Goal: Information Seeking & Learning: Learn about a topic

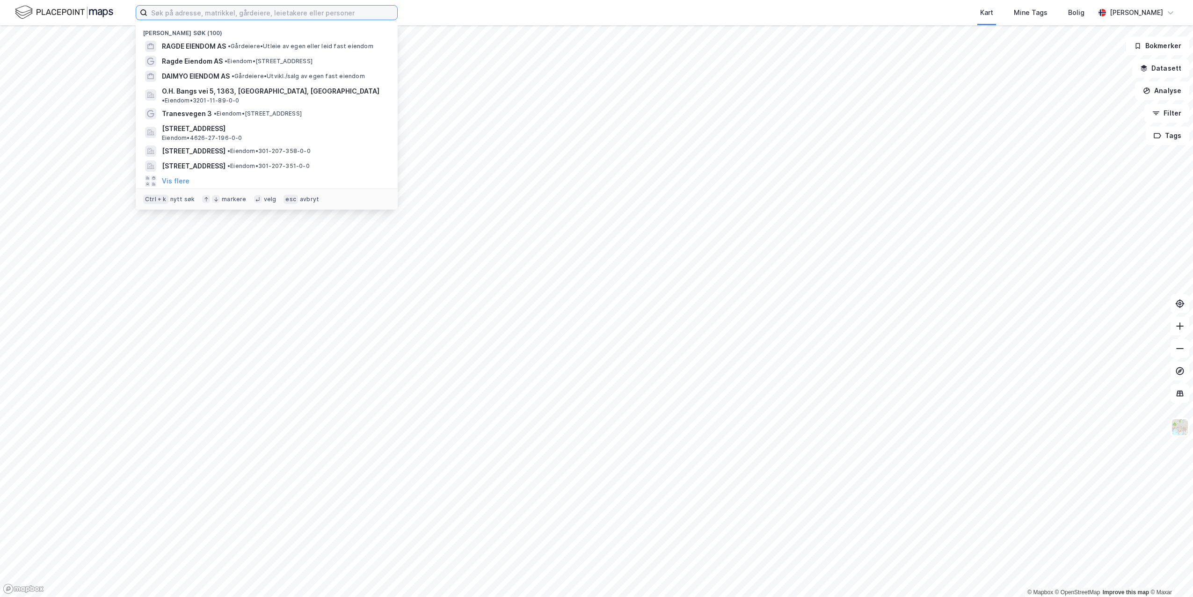
click at [172, 19] on input at bounding box center [272, 13] width 250 height 14
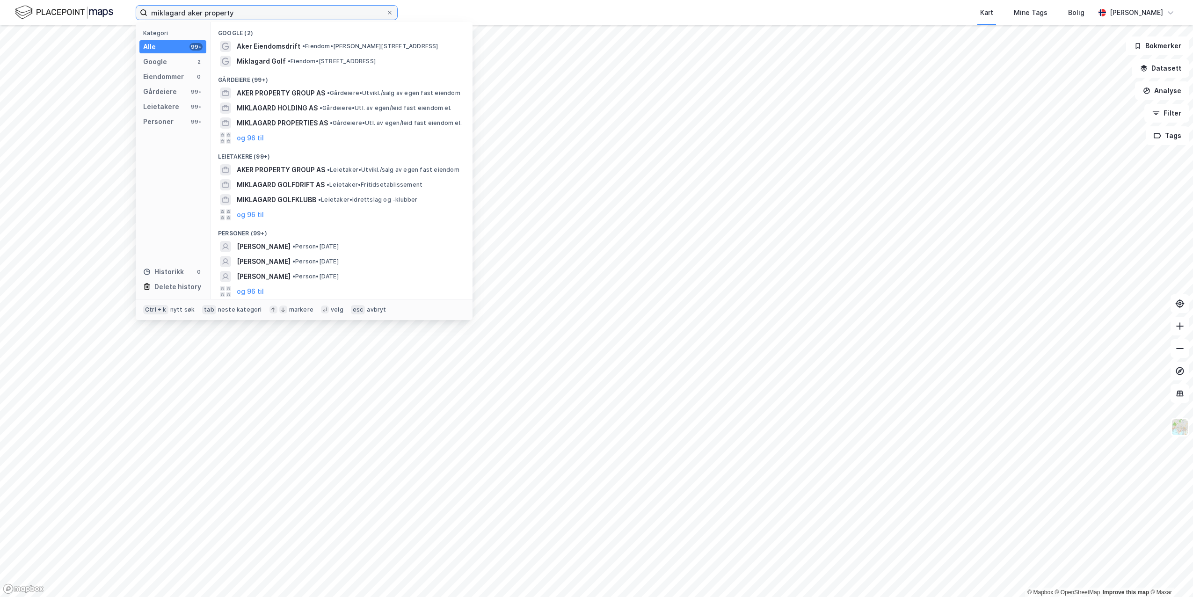
type input "miklagard aker property"
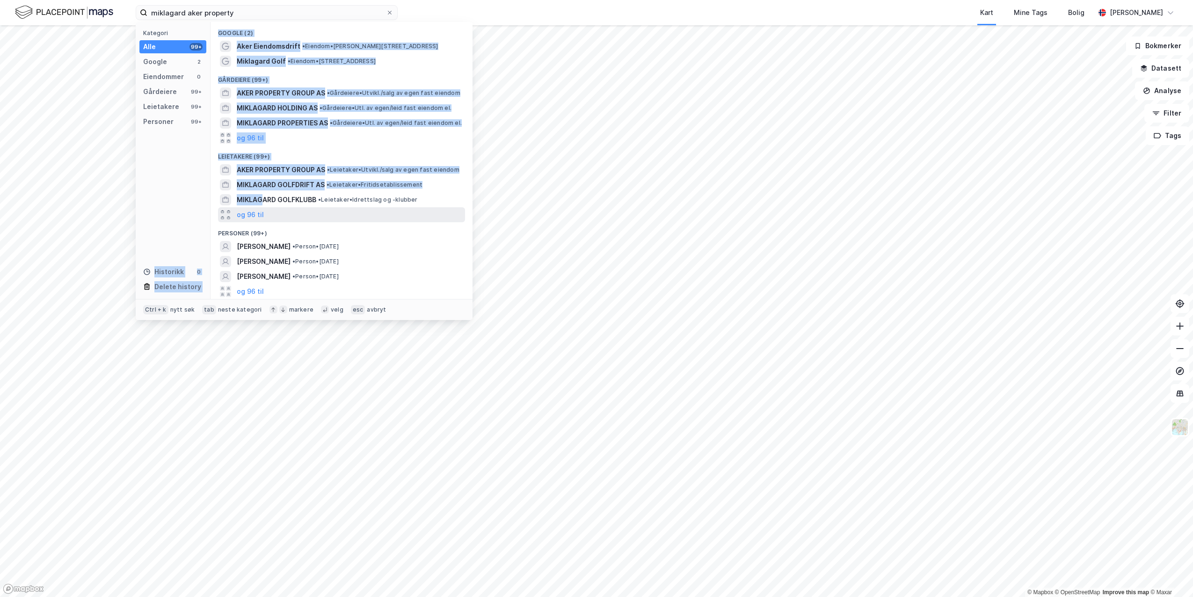
drag, startPoint x: 192, startPoint y: 224, endPoint x: 261, endPoint y: 208, distance: 70.6
click at [261, 208] on div "Kategori Alle 99+ Google 2 Eiendommer 0 Gårdeiere 99+ Leietakere 99+ Personer 9…" at bounding box center [304, 160] width 337 height 277
drag, startPoint x: 261, startPoint y: 208, endPoint x: 202, endPoint y: 200, distance: 59.5
click at [202, 200] on div "Kategori Alle 99+ Google 2 Eiendommer 0 Gårdeiere 99+ Leietakere 99+ Personer 9…" at bounding box center [173, 160] width 75 height 277
drag, startPoint x: 201, startPoint y: 156, endPoint x: 306, endPoint y: 214, distance: 119.6
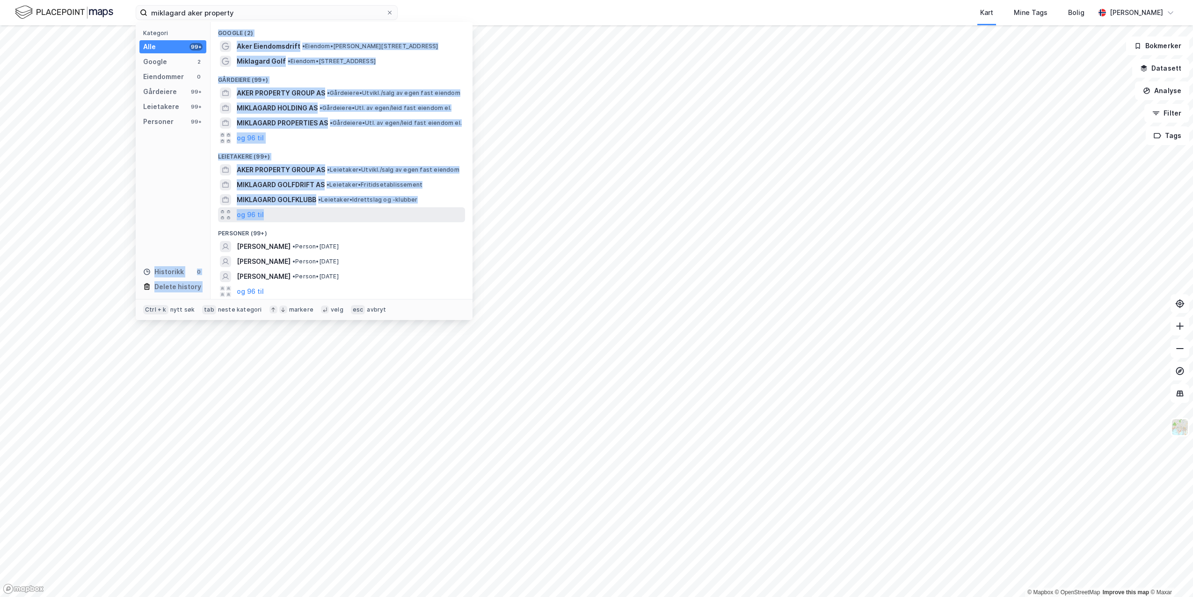
click at [306, 214] on div "Kategori Alle 99+ Google 2 Eiendommer 0 Gårdeiere 99+ Leietakere 99+ Personer 9…" at bounding box center [304, 160] width 337 height 277
click at [204, 177] on div "Kategori Alle 99+ Google 2 Eiendommer 0 Gårdeiere 99+ Leietakere 99+ Personer 9…" at bounding box center [173, 160] width 75 height 277
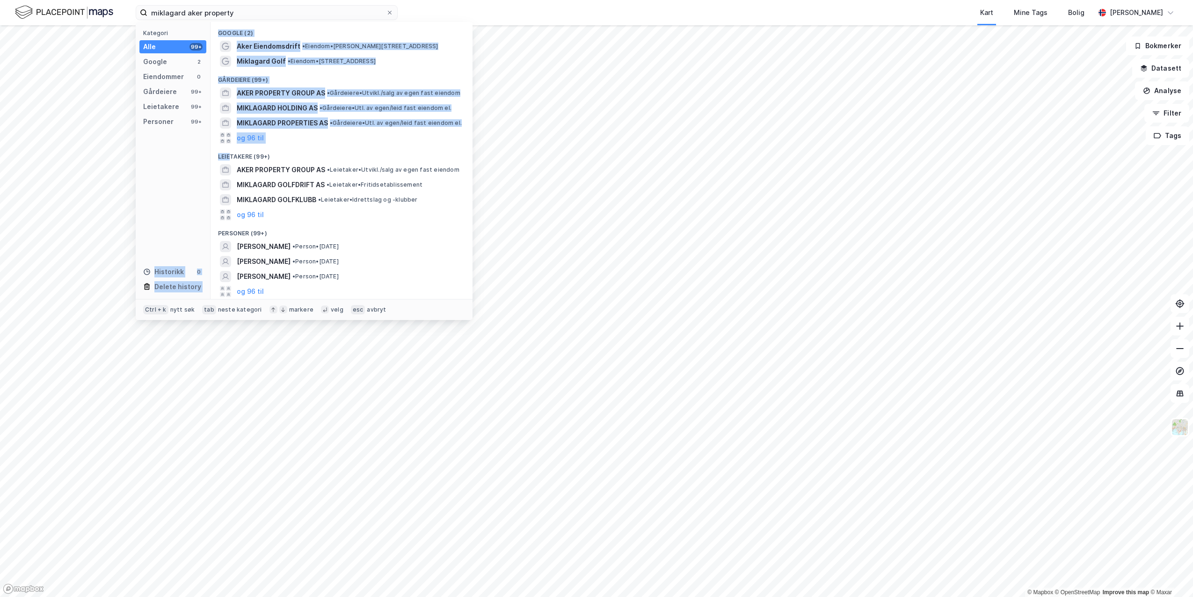
drag, startPoint x: 173, startPoint y: 155, endPoint x: 218, endPoint y: 157, distance: 45.4
click at [218, 157] on div "Kategori Alle 99+ Google 2 Eiendommer 0 Gårdeiere 99+ Leietakere 99+ Personer 9…" at bounding box center [304, 160] width 337 height 277
drag, startPoint x: 218, startPoint y: 157, endPoint x: 180, endPoint y: 165, distance: 39.1
click at [180, 165] on div "Kategori Alle 99+ Google 2 Eiendommer 0 Gårdeiere 99+ Leietakere 99+ Personer 9…" at bounding box center [173, 160] width 75 height 277
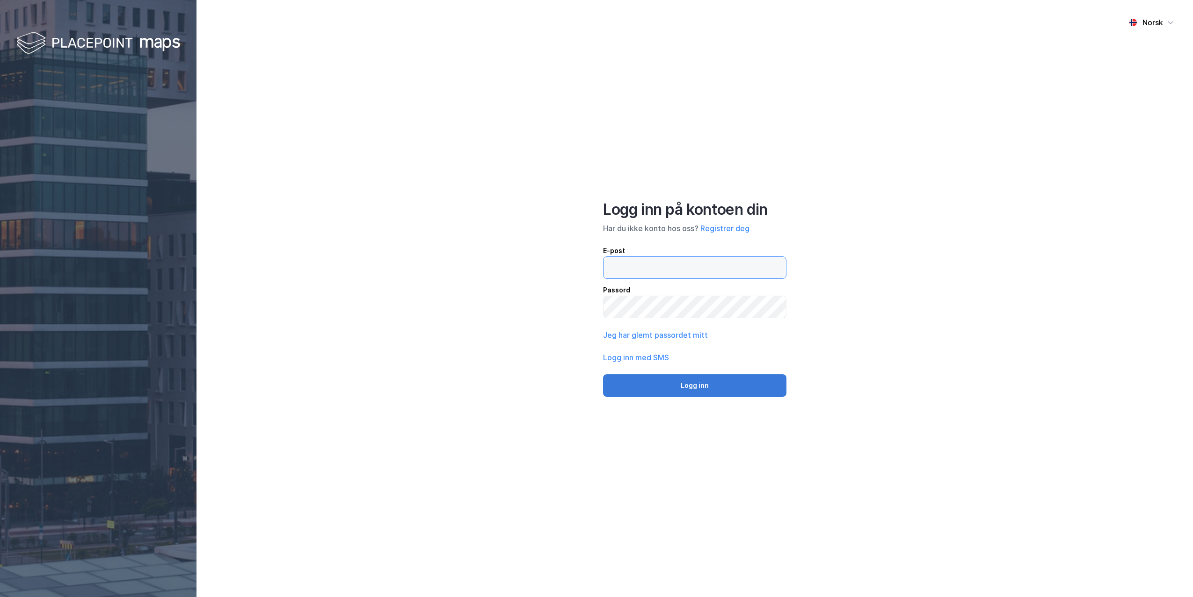
type input "[PERSON_NAME][EMAIL_ADDRESS][DOMAIN_NAME]"
click at [703, 380] on button "Logg inn" at bounding box center [694, 385] width 183 height 22
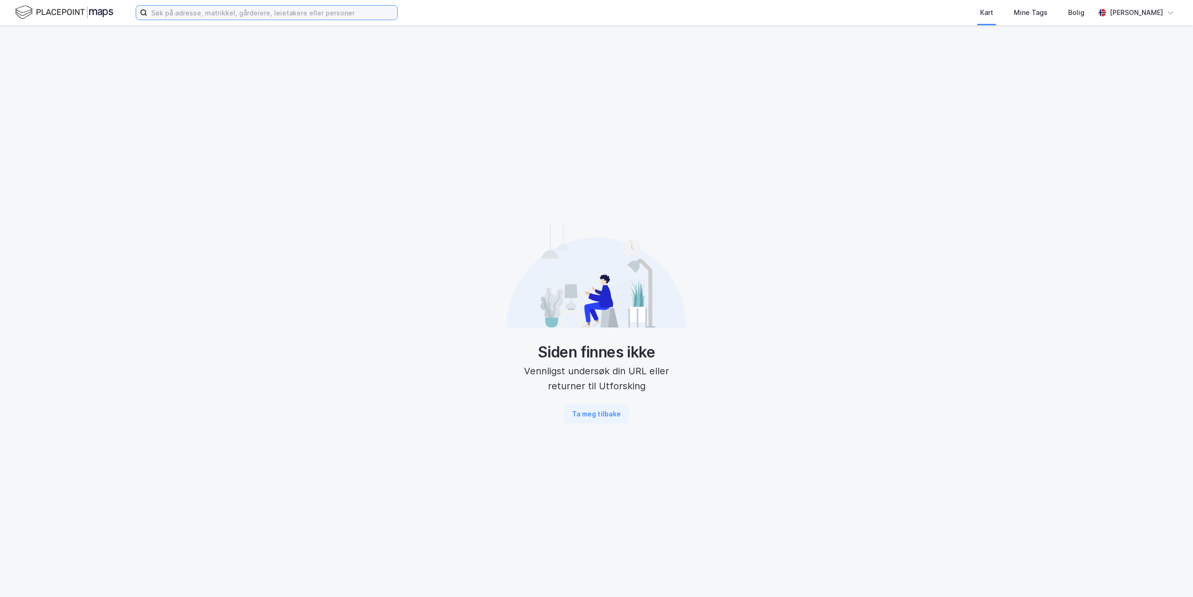
click at [263, 8] on input at bounding box center [272, 13] width 250 height 14
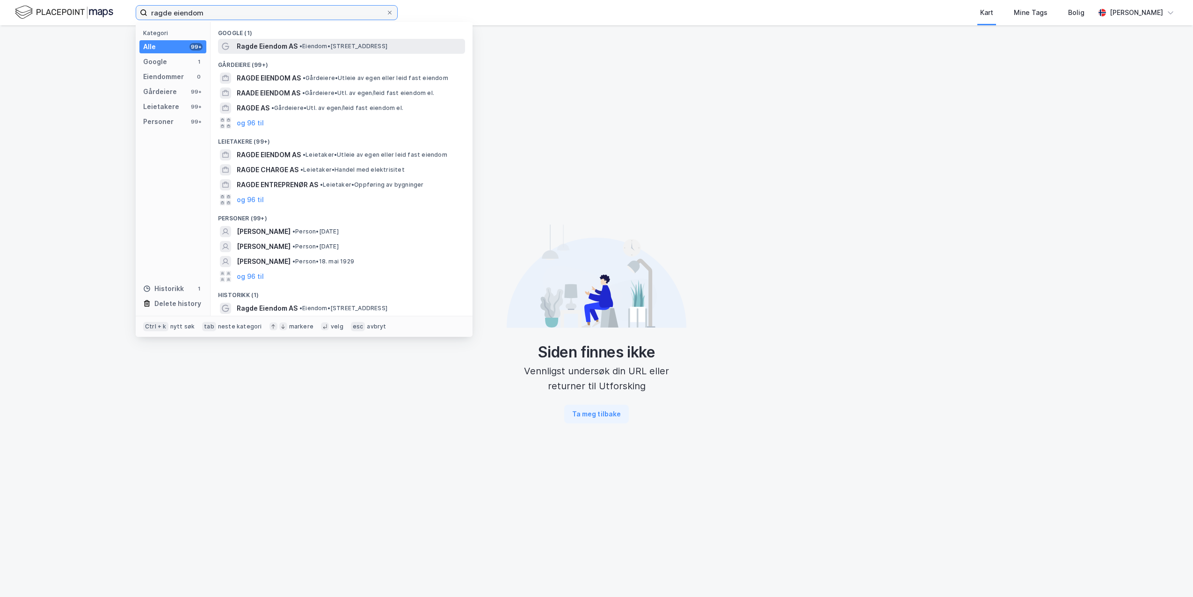
type input "ragde eiendom"
click at [258, 49] on span "Ragde Eiendom AS" at bounding box center [267, 46] width 61 height 11
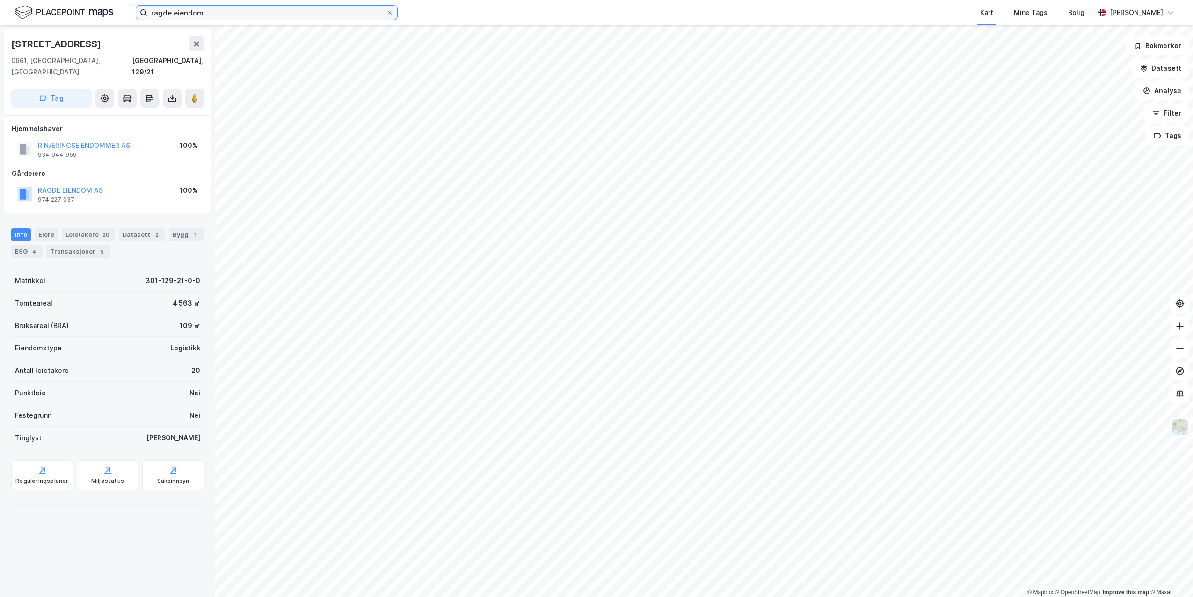
click at [233, 15] on input "ragde eiendom" at bounding box center [266, 13] width 239 height 14
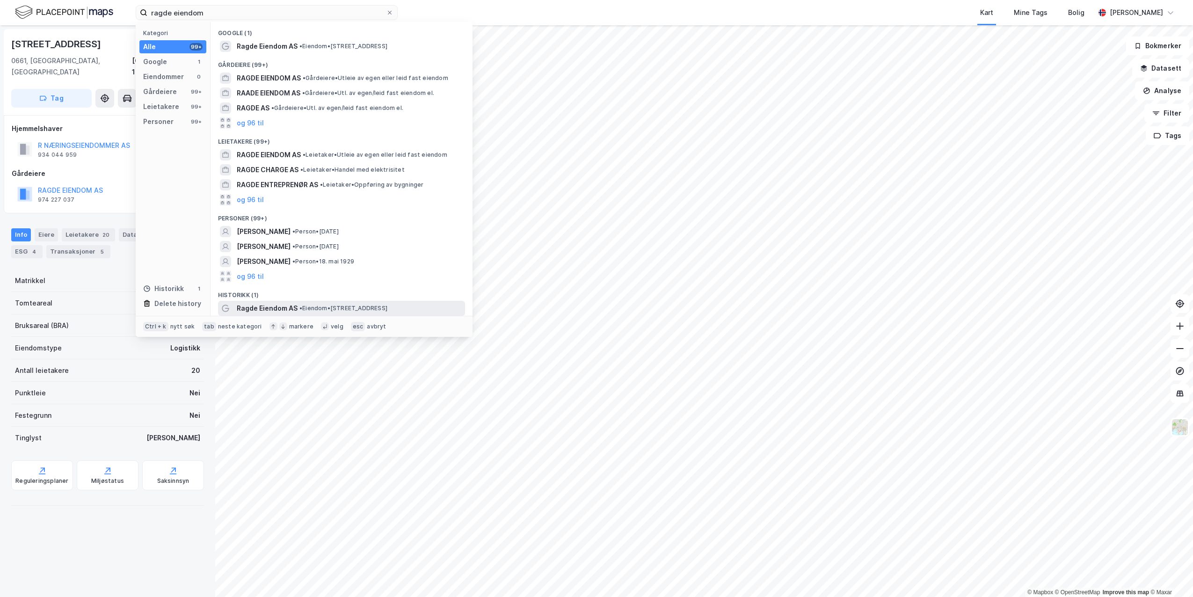
click at [276, 311] on span "Ragde Eiendom AS" at bounding box center [267, 308] width 61 height 11
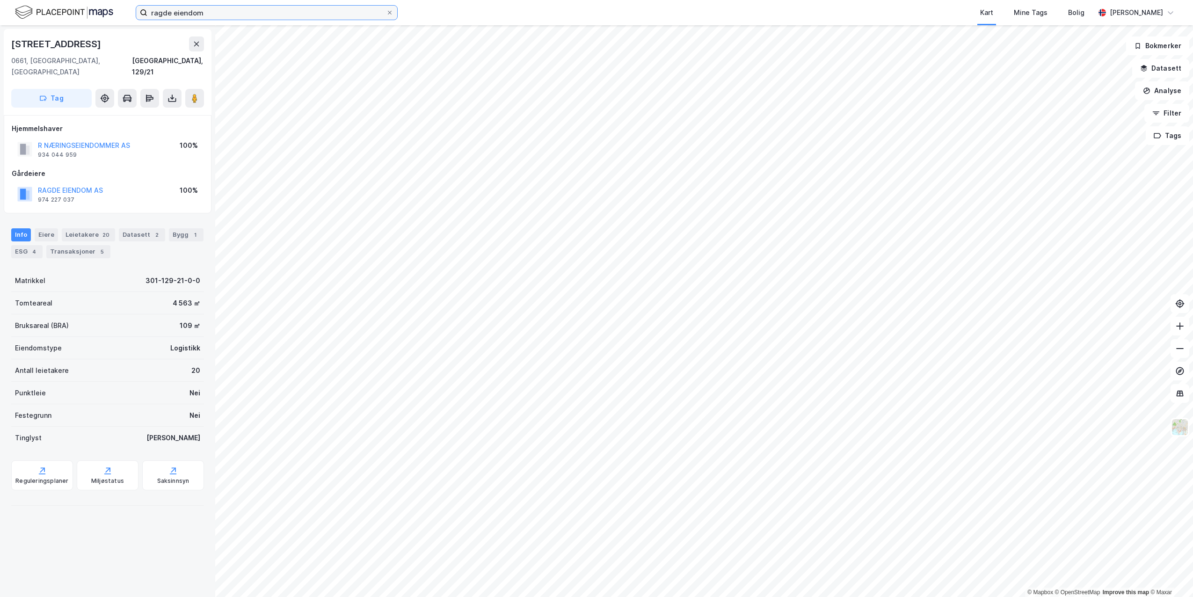
click at [240, 15] on input "ragde eiendom" at bounding box center [266, 13] width 239 height 14
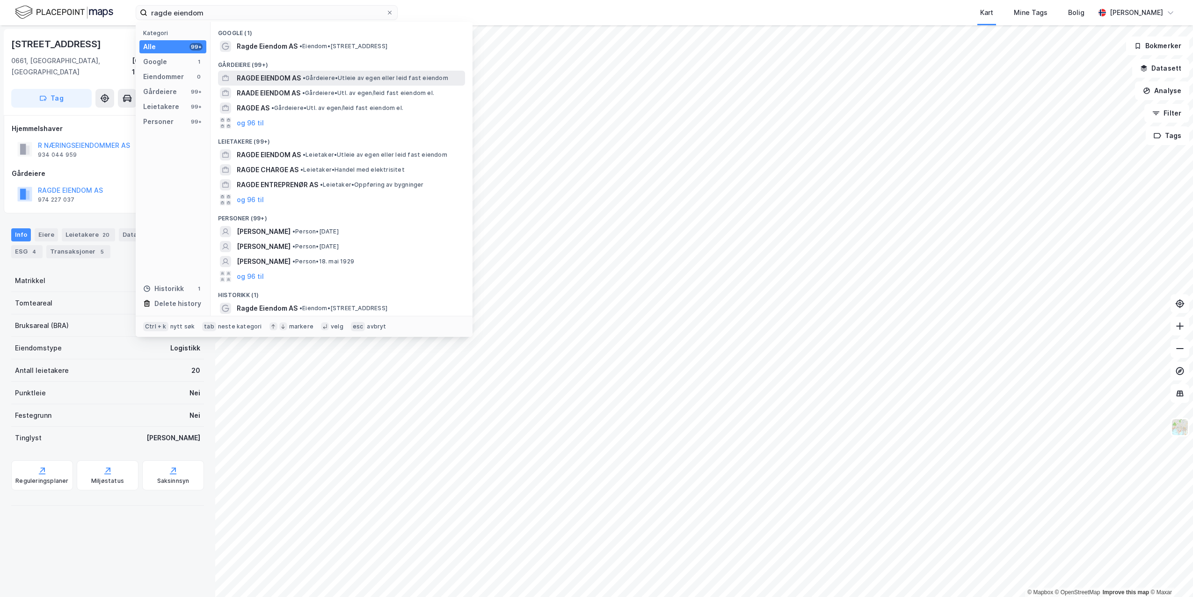
click at [271, 81] on span "RAGDE EIENDOM AS" at bounding box center [269, 78] width 64 height 11
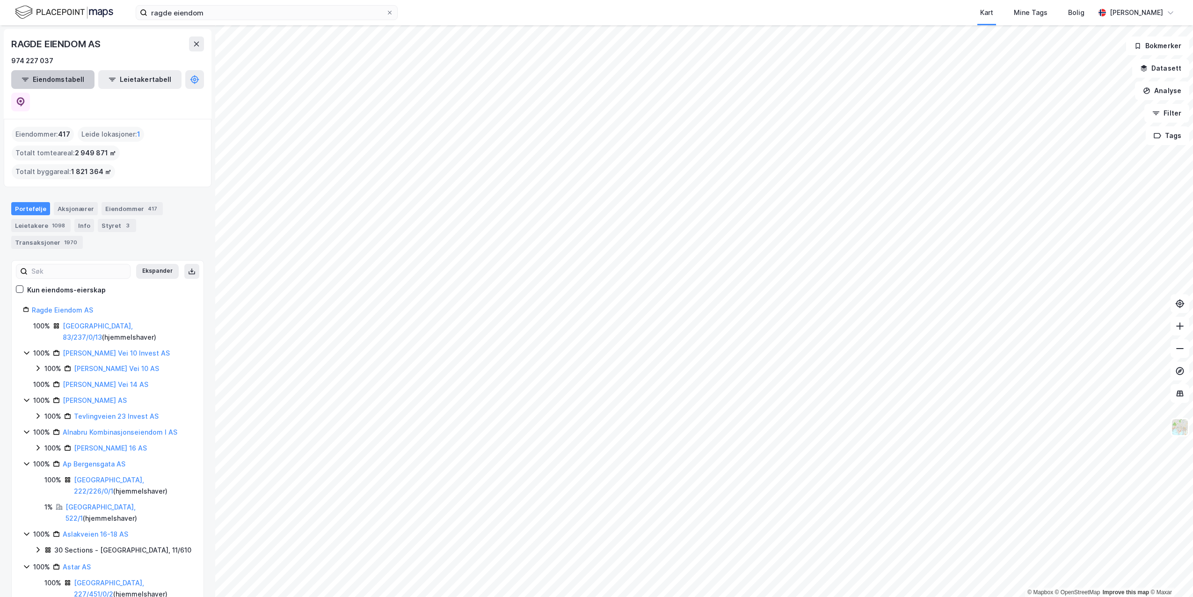
click at [51, 83] on button "Eiendomstabell" at bounding box center [52, 79] width 83 height 19
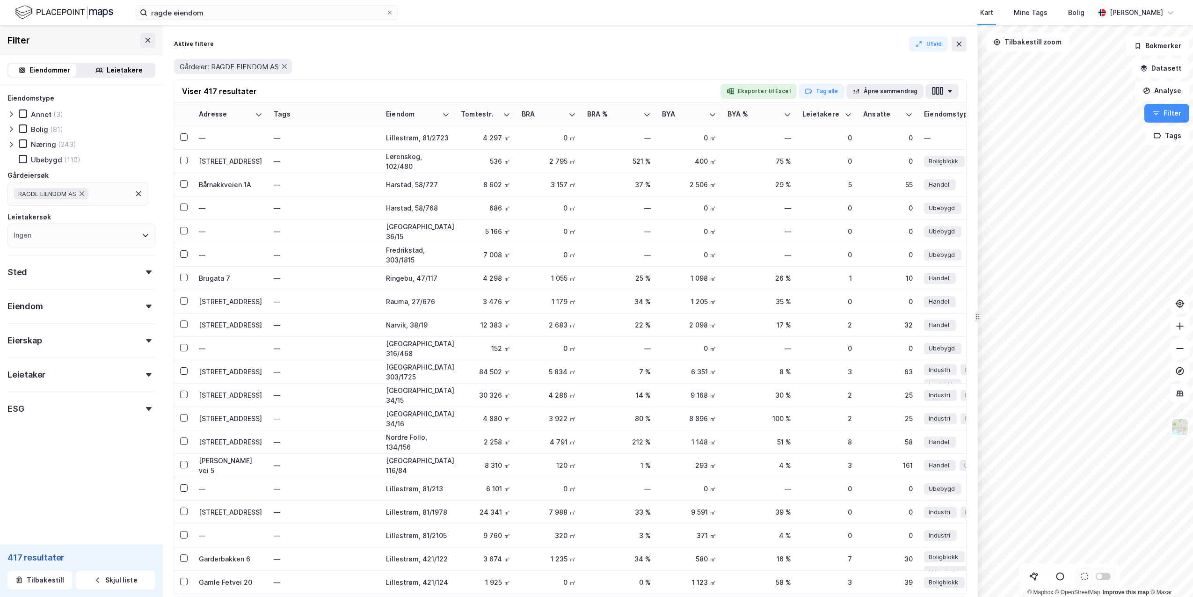
click at [36, 130] on div "Bolig" at bounding box center [39, 129] width 17 height 9
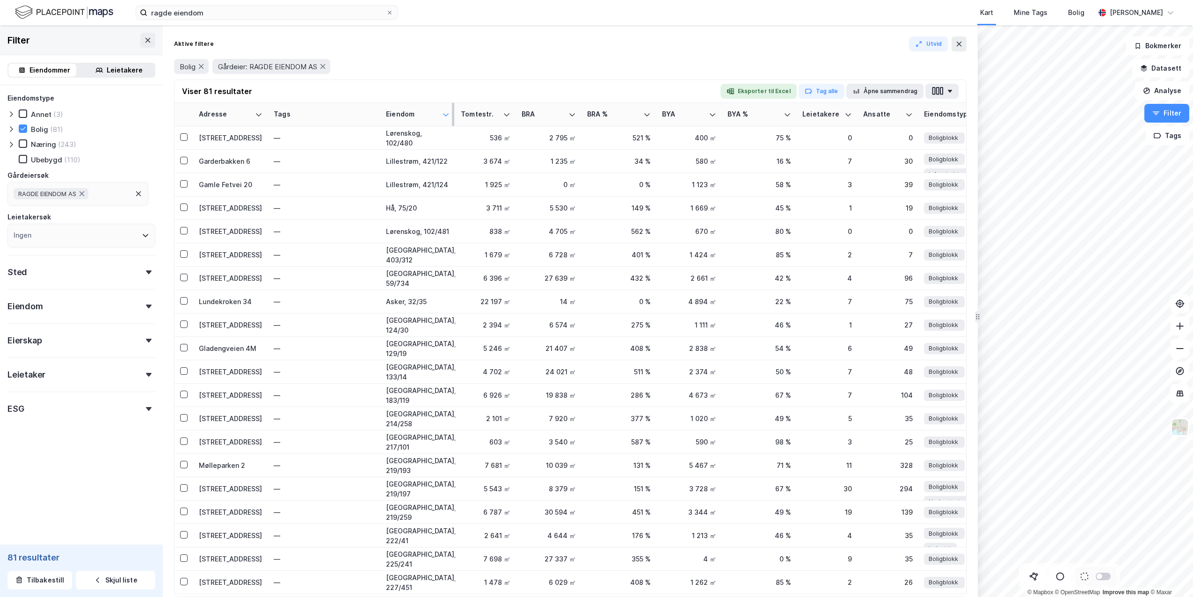
click at [446, 116] on icon at bounding box center [446, 114] width 6 height 3
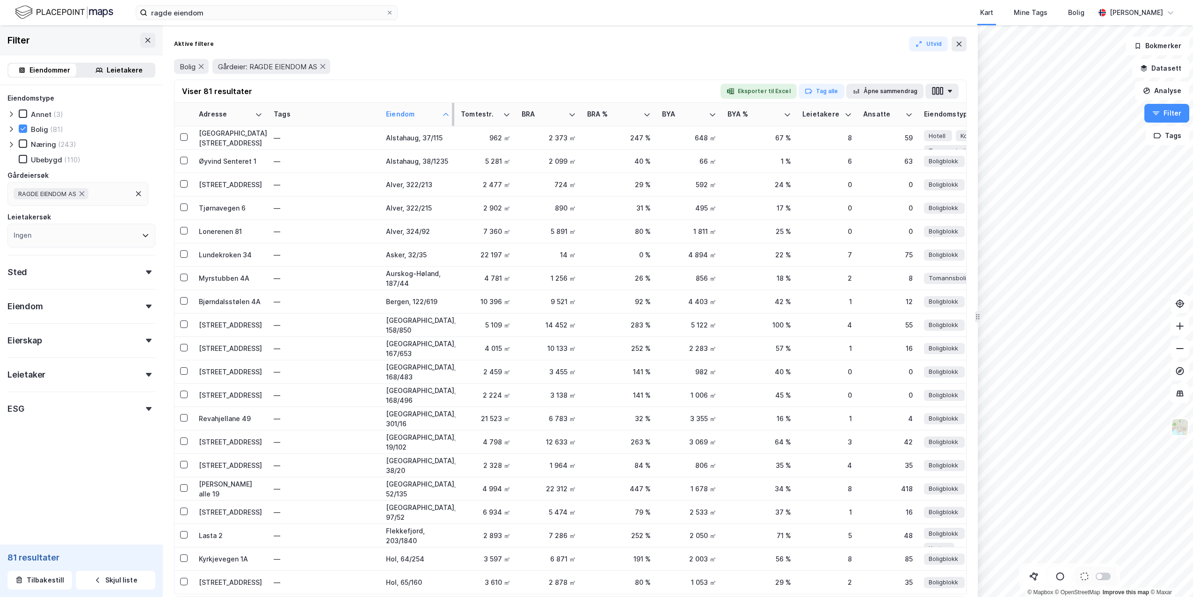
click at [446, 116] on icon at bounding box center [445, 114] width 7 height 7
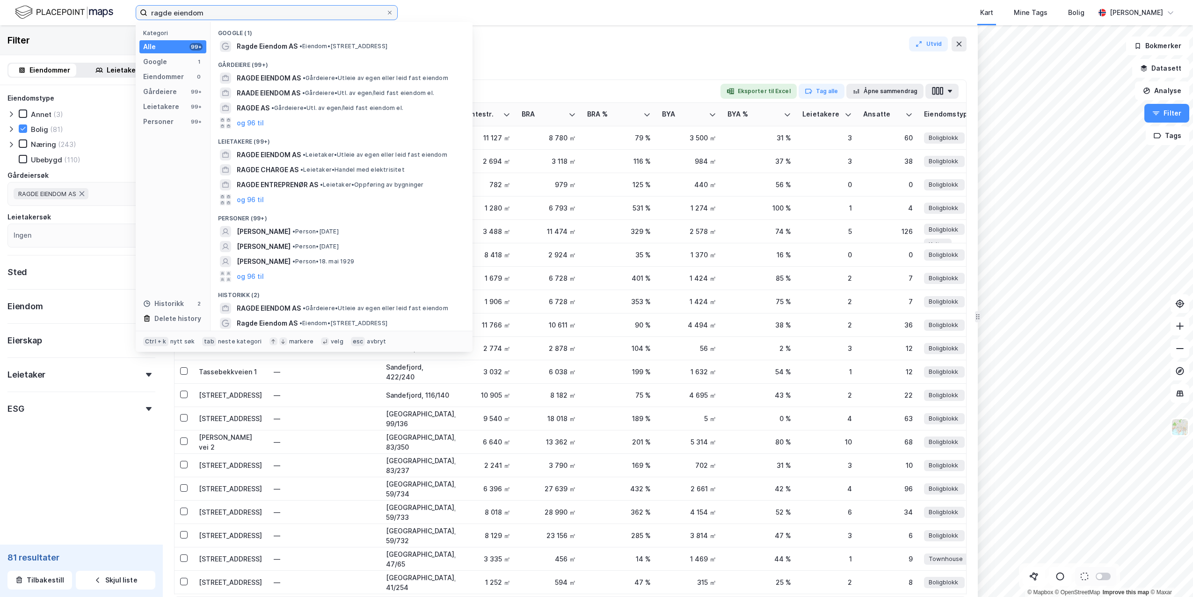
drag, startPoint x: 212, startPoint y: 17, endPoint x: 43, endPoint y: 7, distance: 170.2
click at [43, 7] on div "ragde eiendom Kategori Alle 99+ Google 1 Eiendommer 0 Gårdeiere 99+ Leietakere …" at bounding box center [596, 12] width 1193 height 25
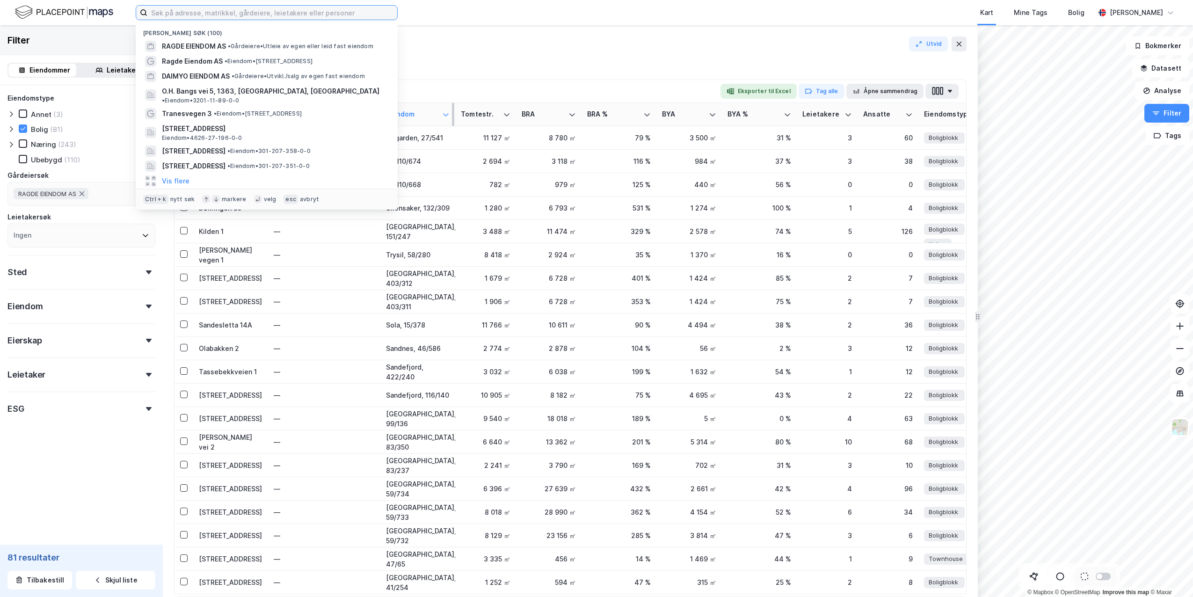
type input "t"
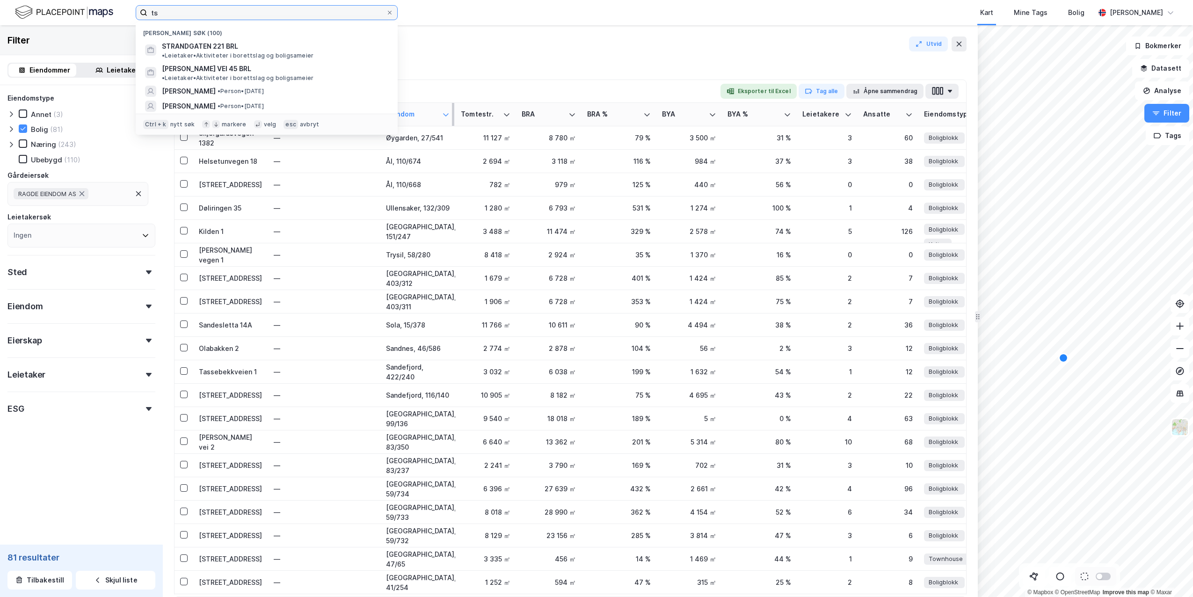
type input "t"
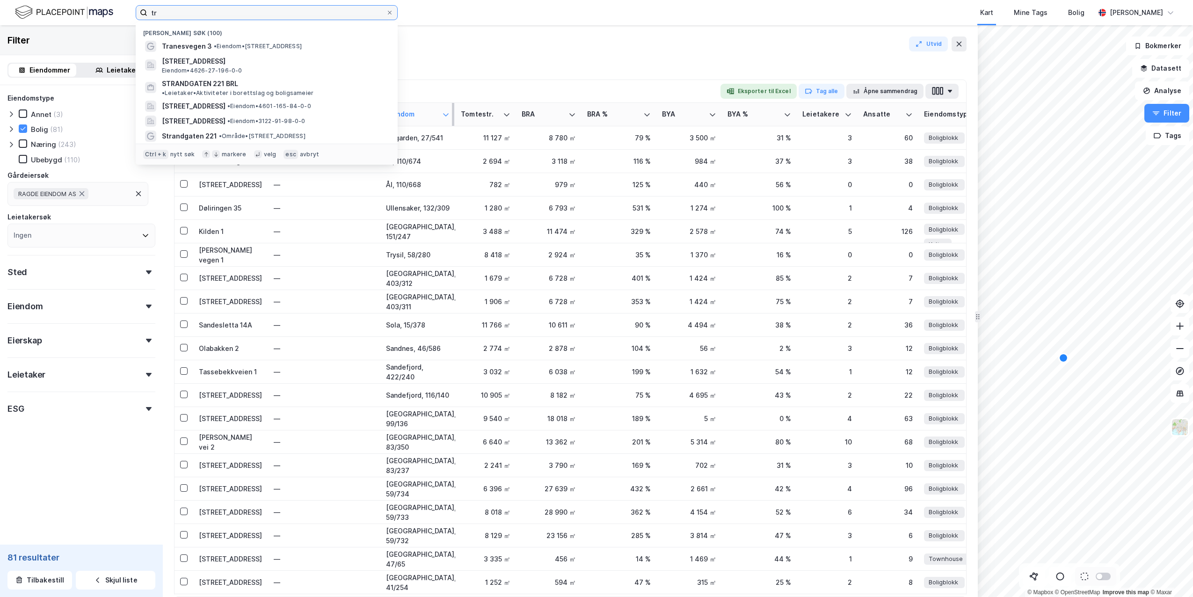
type input "t"
type input "r"
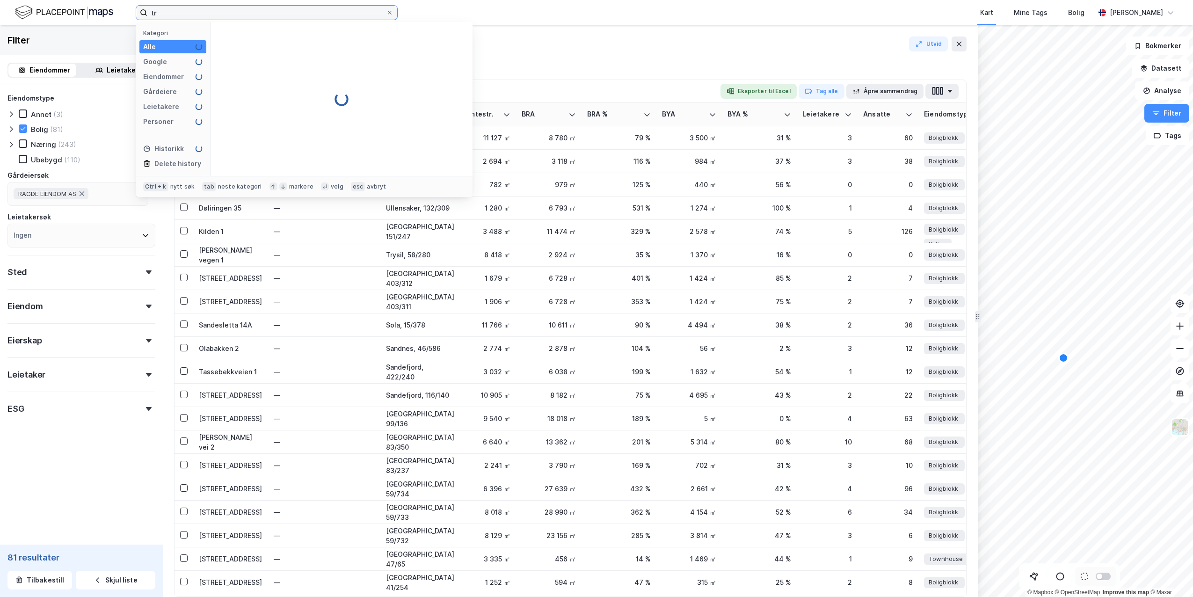
type input "t"
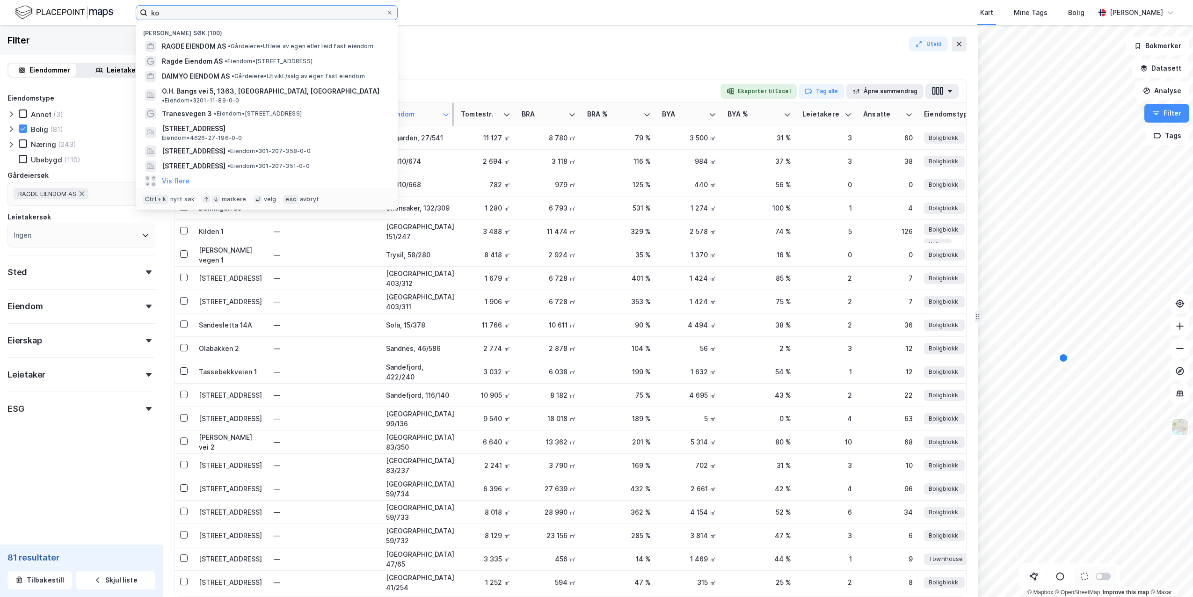
type input "k"
